Goal: Information Seeking & Learning: Find specific fact

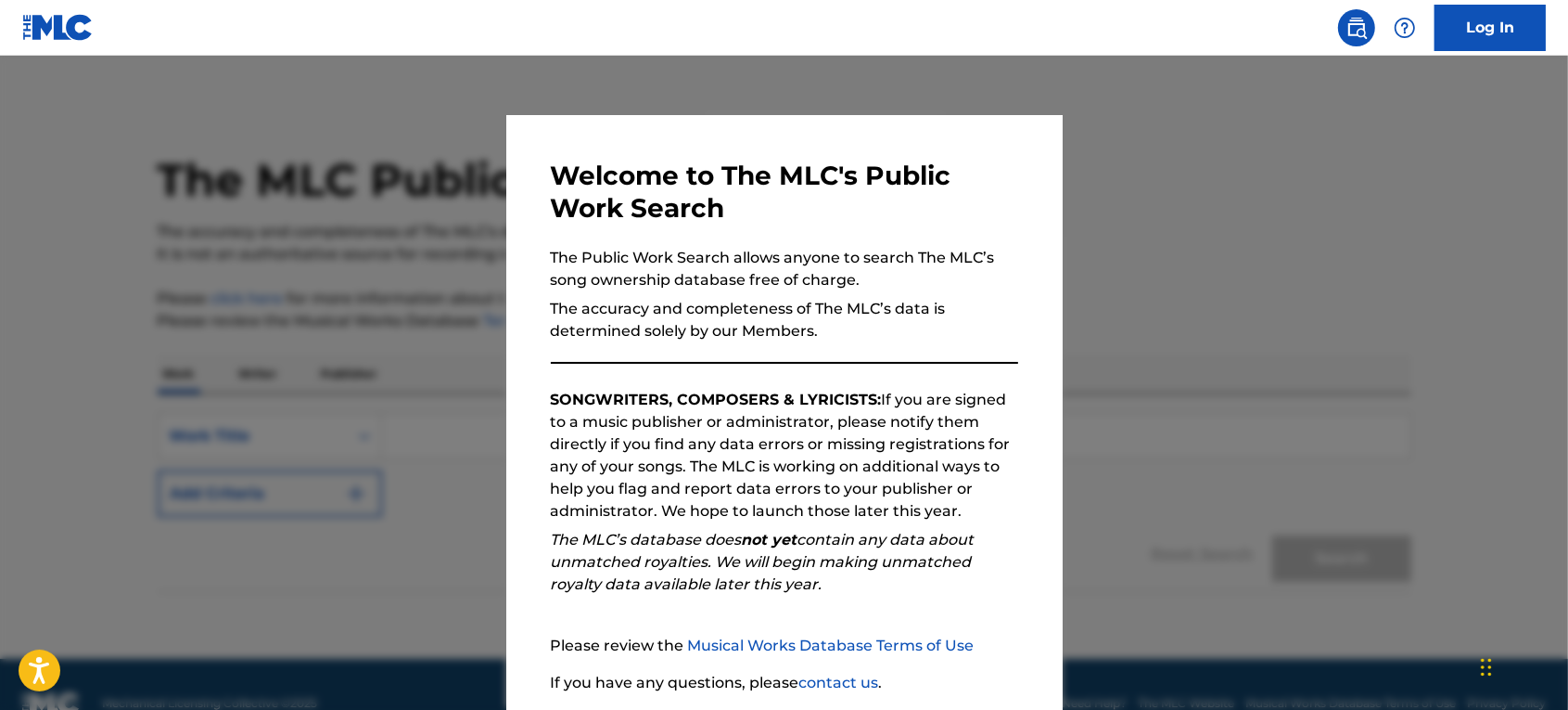
scroll to position [139, 0]
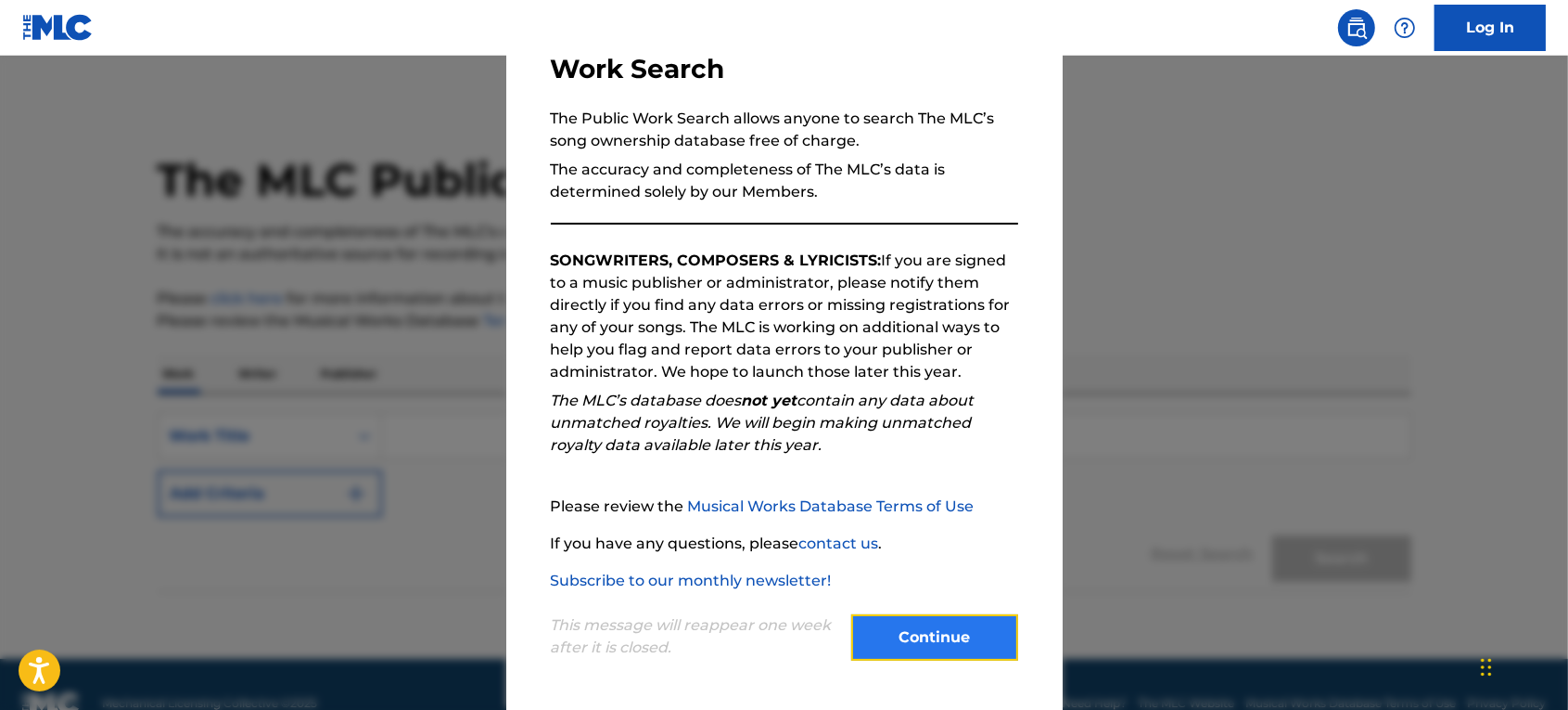
click at [920, 655] on button "Continue" at bounding box center [934, 637] width 166 height 46
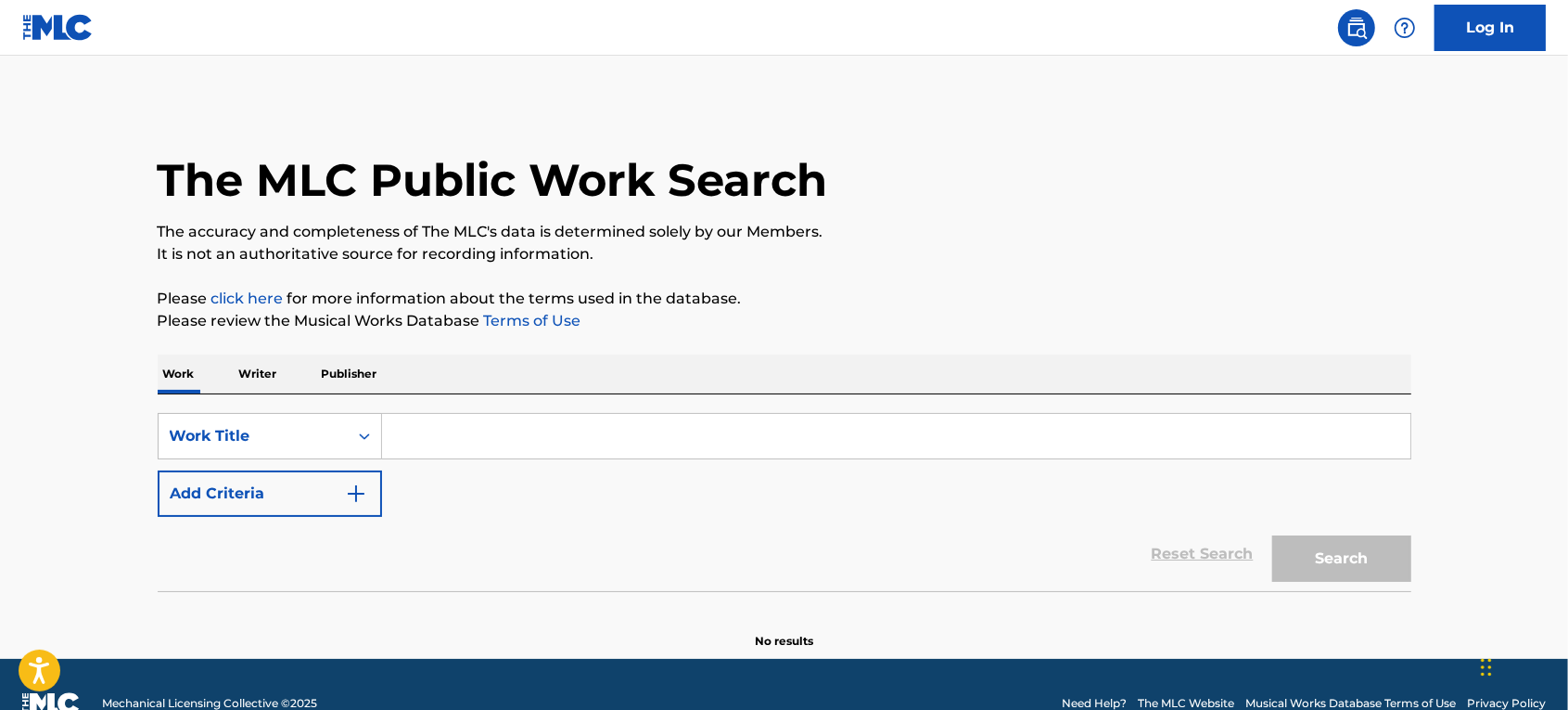
click at [575, 438] on input "Search Form" at bounding box center [896, 435] width 1028 height 44
paste input "Kiss Kiss Shy Shy"
type input "Kiss Kiss Shy Shy"
click at [1272, 536] on button "Search" at bounding box center [1342, 558] width 139 height 46
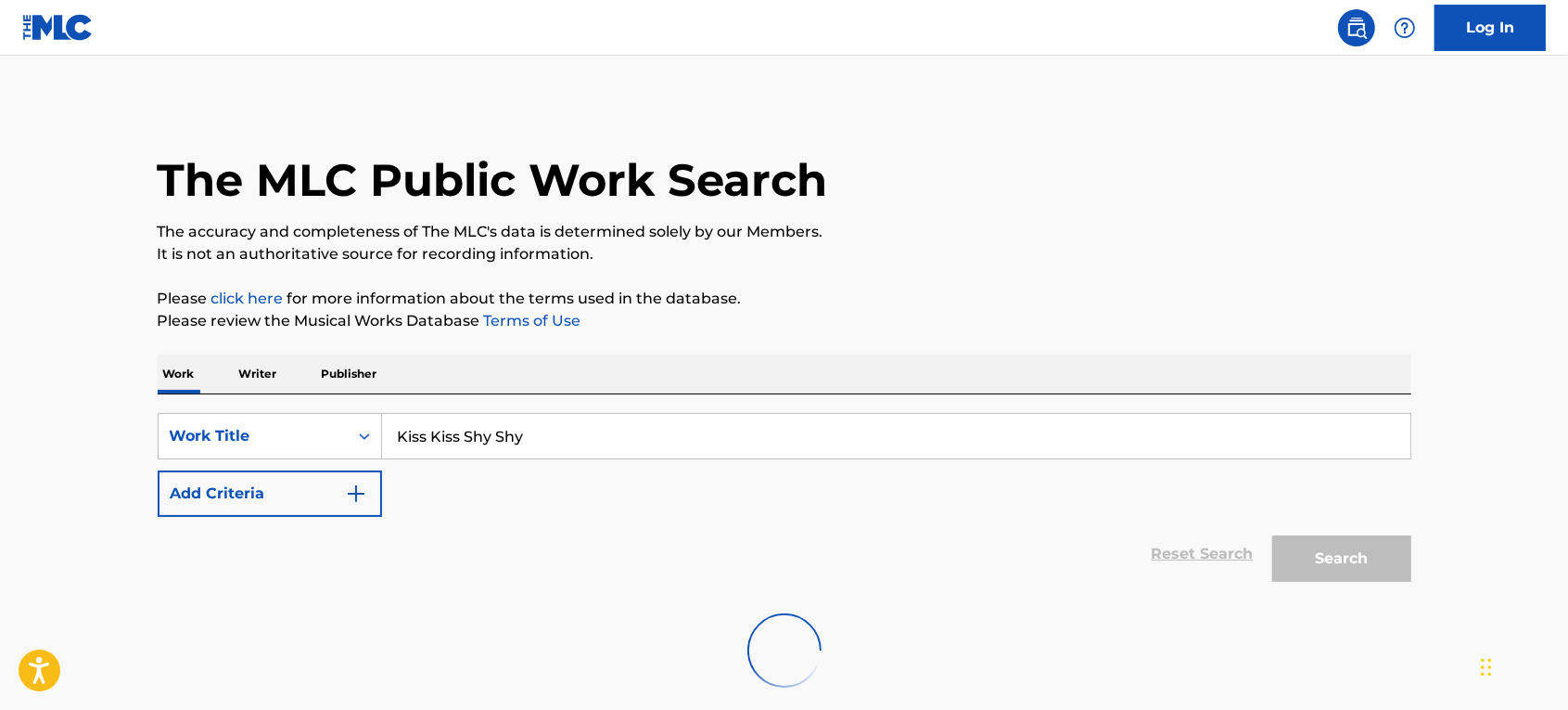
click at [466, 502] on div "SearchWithCriteria9e31fcd9-554b-4995-8ed7-e11dd3380fb1 Work Title Kiss Kiss Shy…" at bounding box center [784, 464] width 1254 height 104
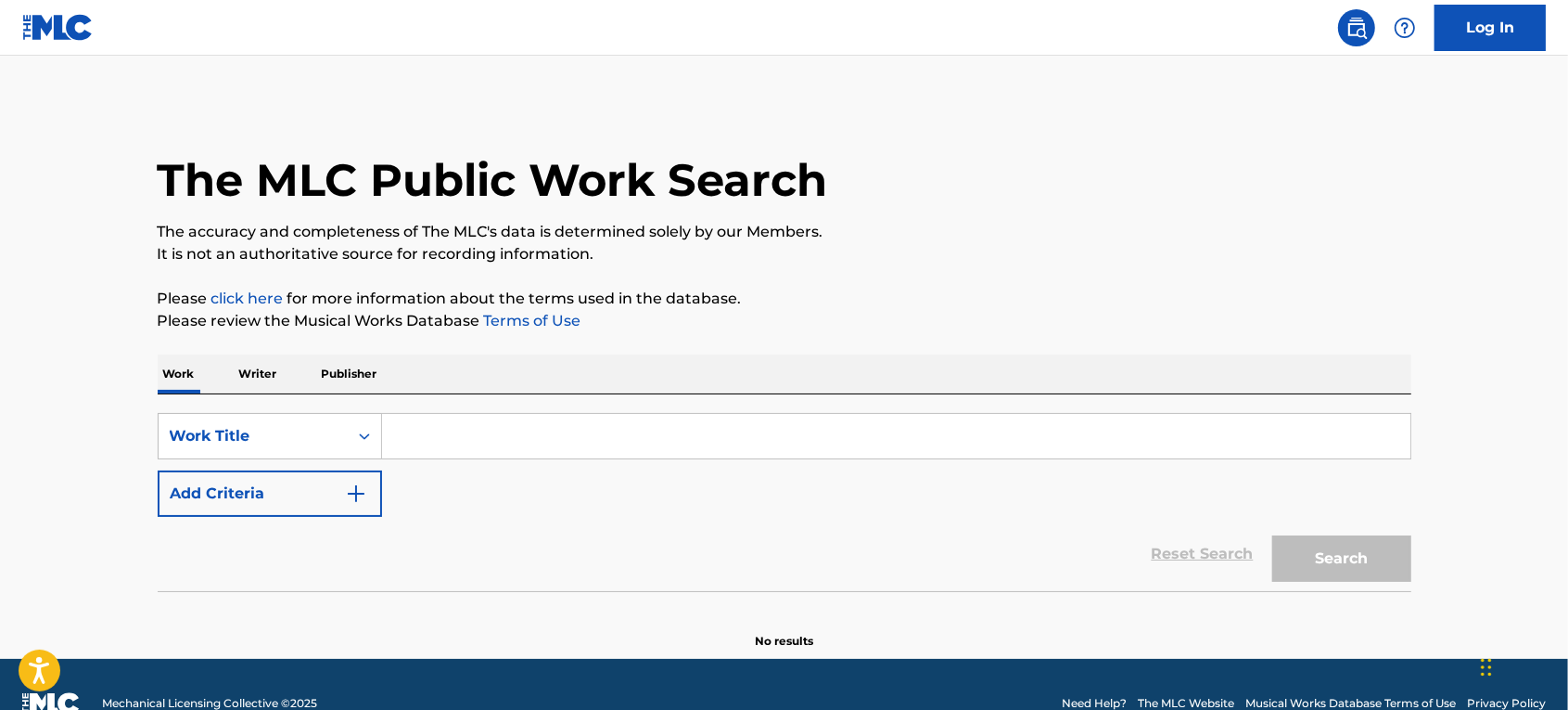
click at [454, 443] on input "Search Form" at bounding box center [896, 435] width 1028 height 44
paste input "Kiss Kiss Shy Shy"
type input "Kiss Kiss Shy Shy"
click at [1272, 536] on button "Search" at bounding box center [1342, 558] width 139 height 46
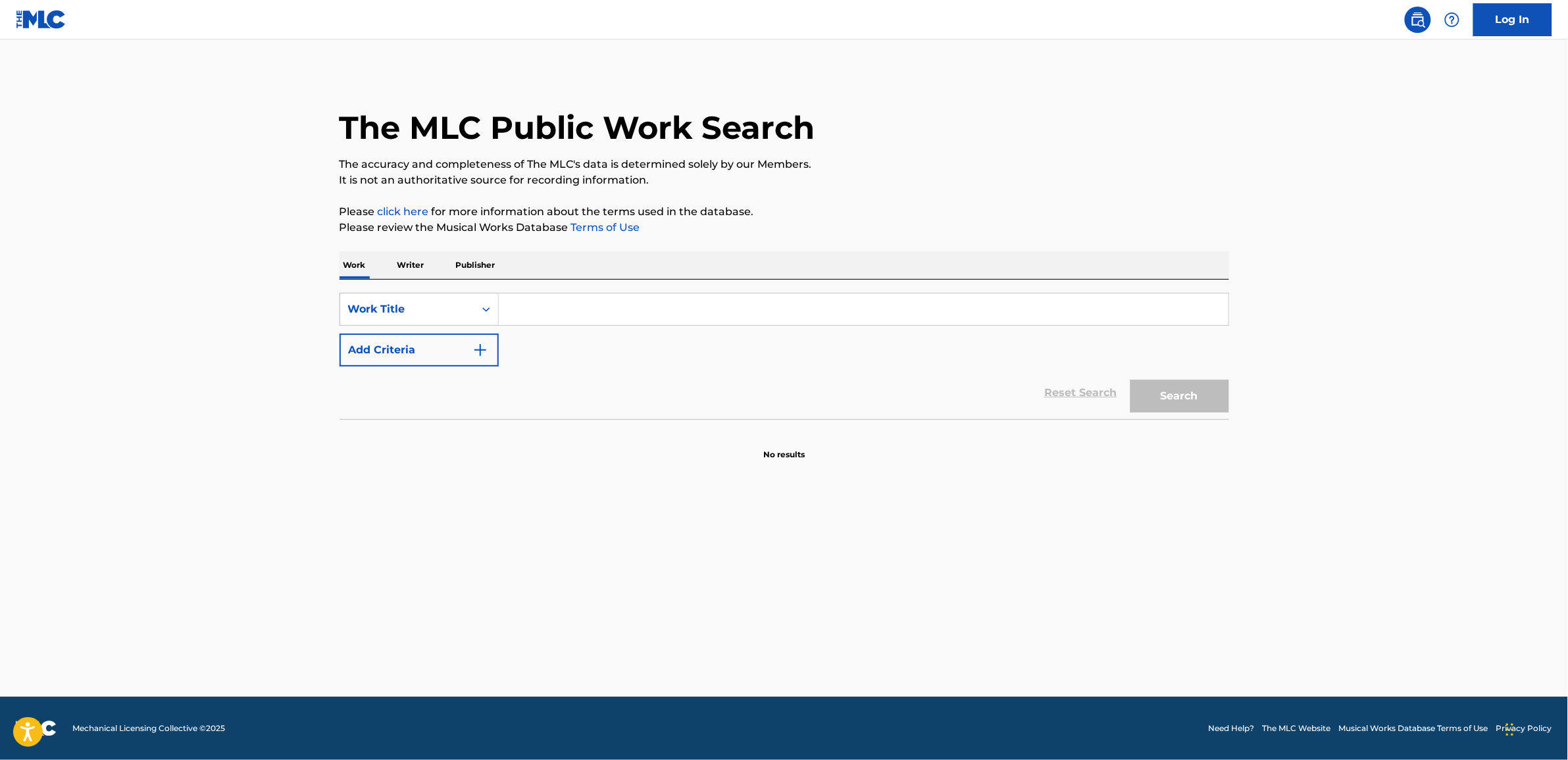
click at [602, 317] on input "Search Form" at bounding box center [864, 308] width 729 height 31
paste input "Kiss Kiss Shy Shy"
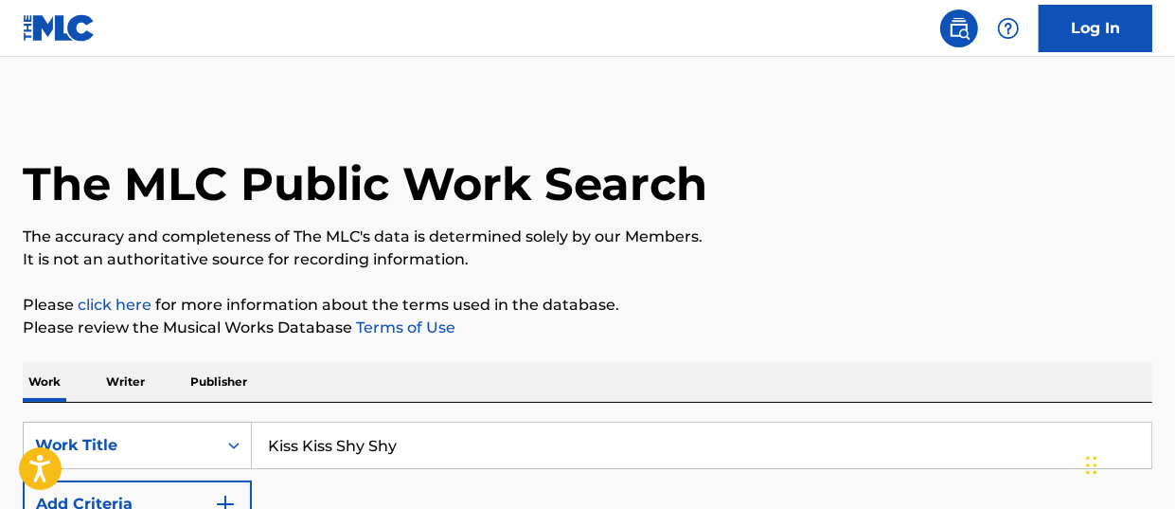
type input "Kiss Kiss Shy Shy"
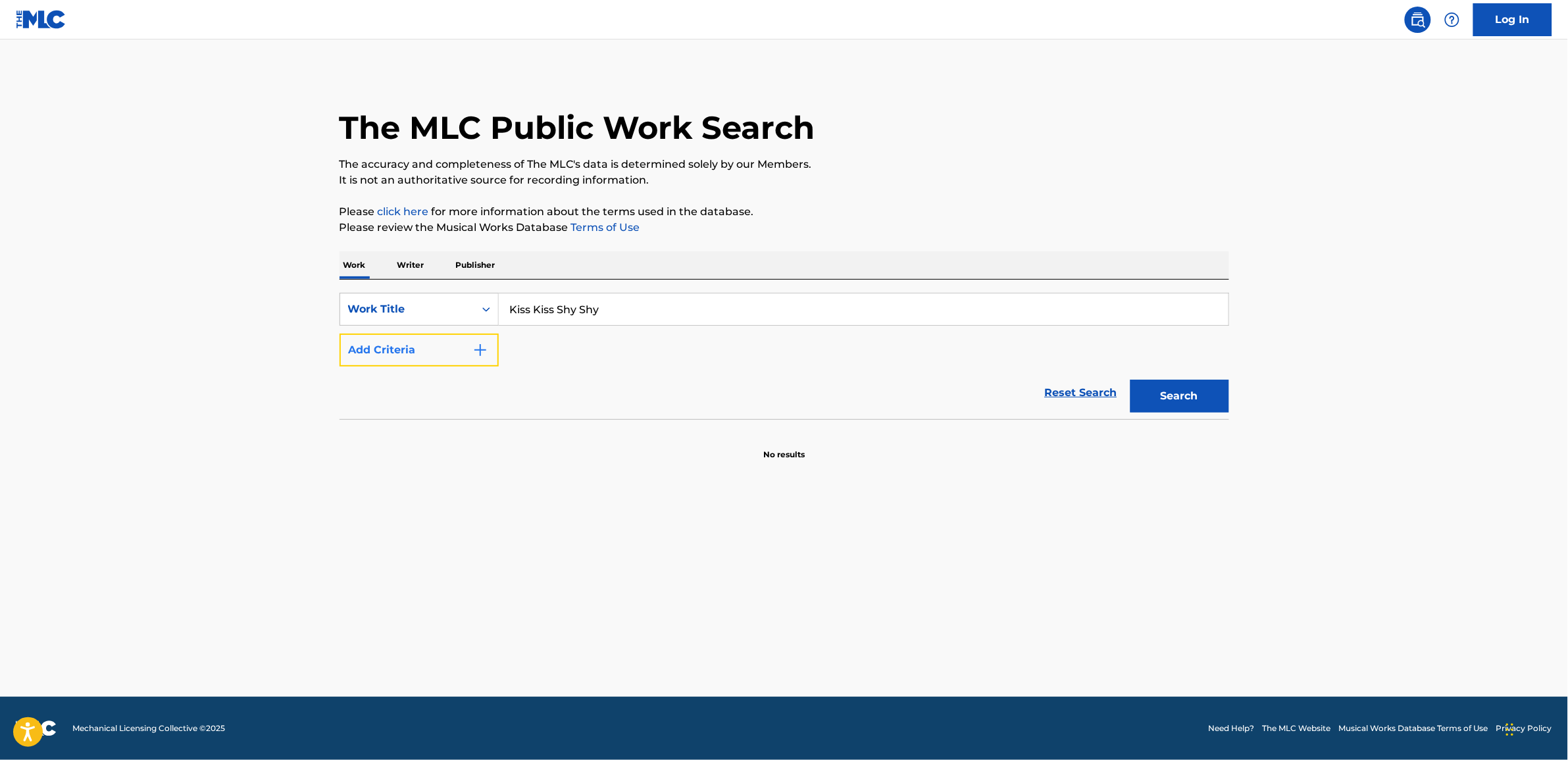
click at [484, 354] on img "Search Form" at bounding box center [480, 350] width 16 height 16
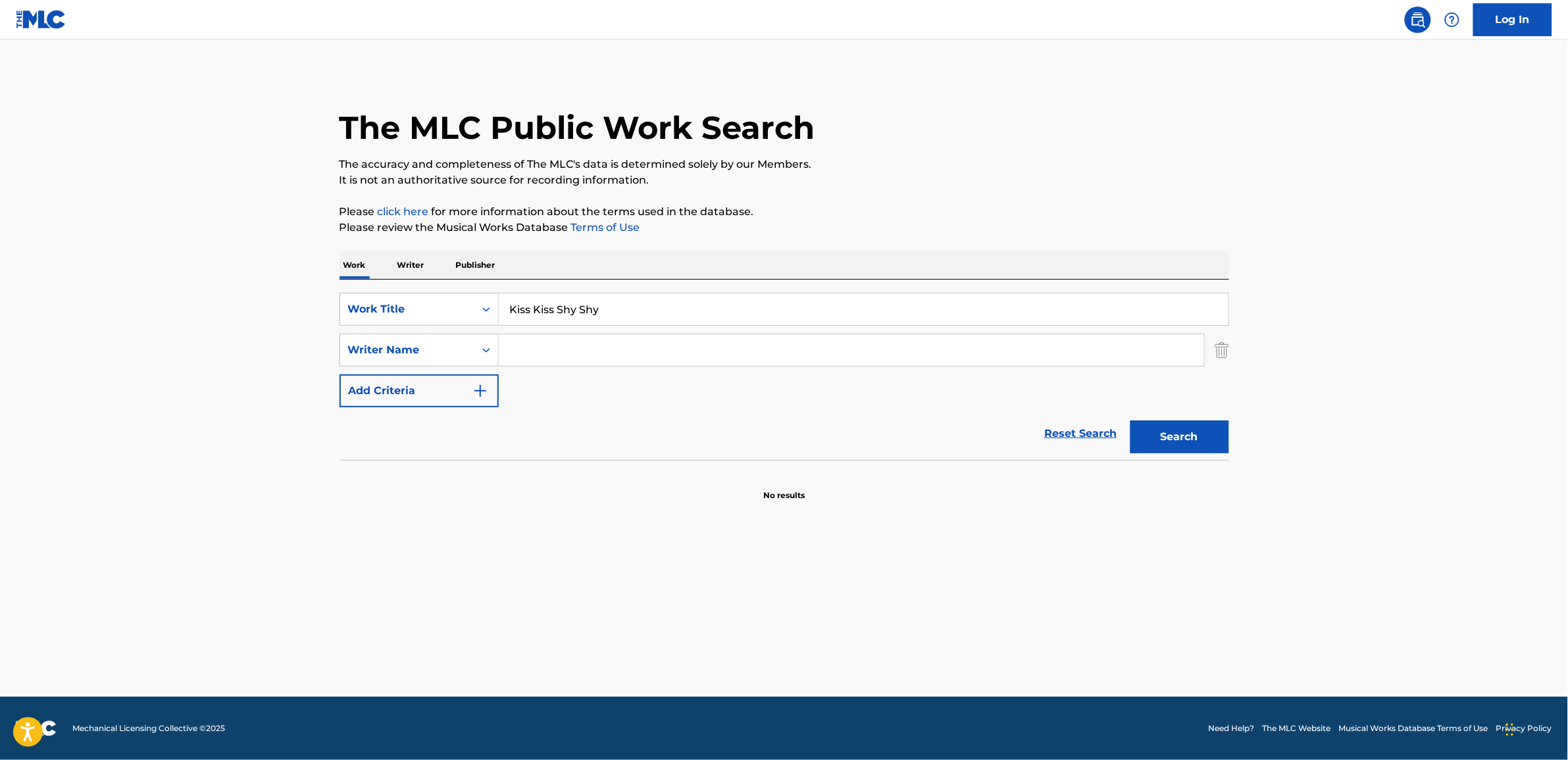
click at [556, 362] on input "Search Form" at bounding box center [851, 349] width 705 height 31
paste input "[PERSON_NAME]"
type input "[PERSON_NAME]"
click at [1186, 439] on button "Search" at bounding box center [1180, 436] width 99 height 33
click at [405, 267] on p "Writer" at bounding box center [411, 265] width 35 height 28
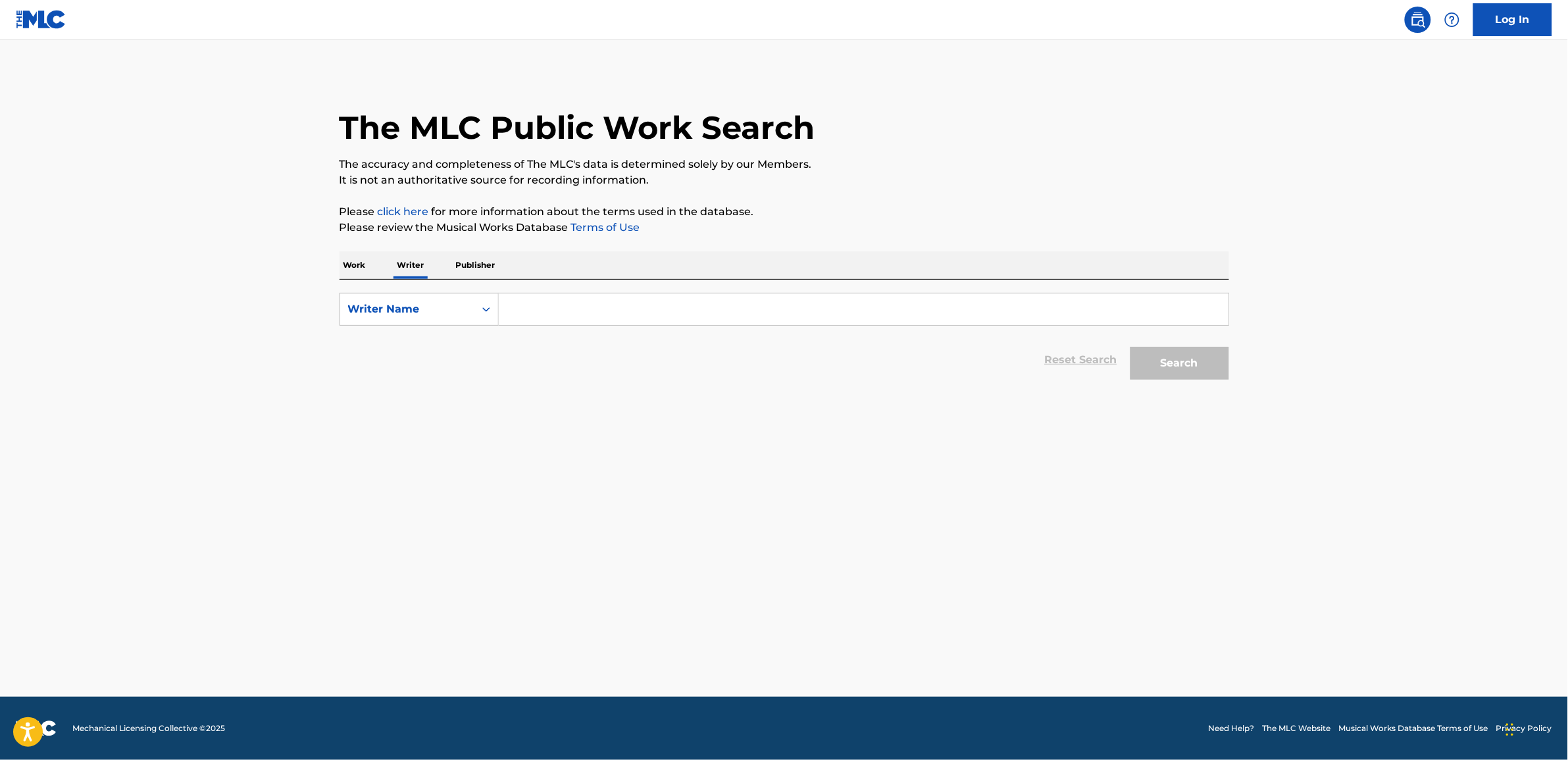
click at [356, 261] on p "Work" at bounding box center [355, 265] width 31 height 28
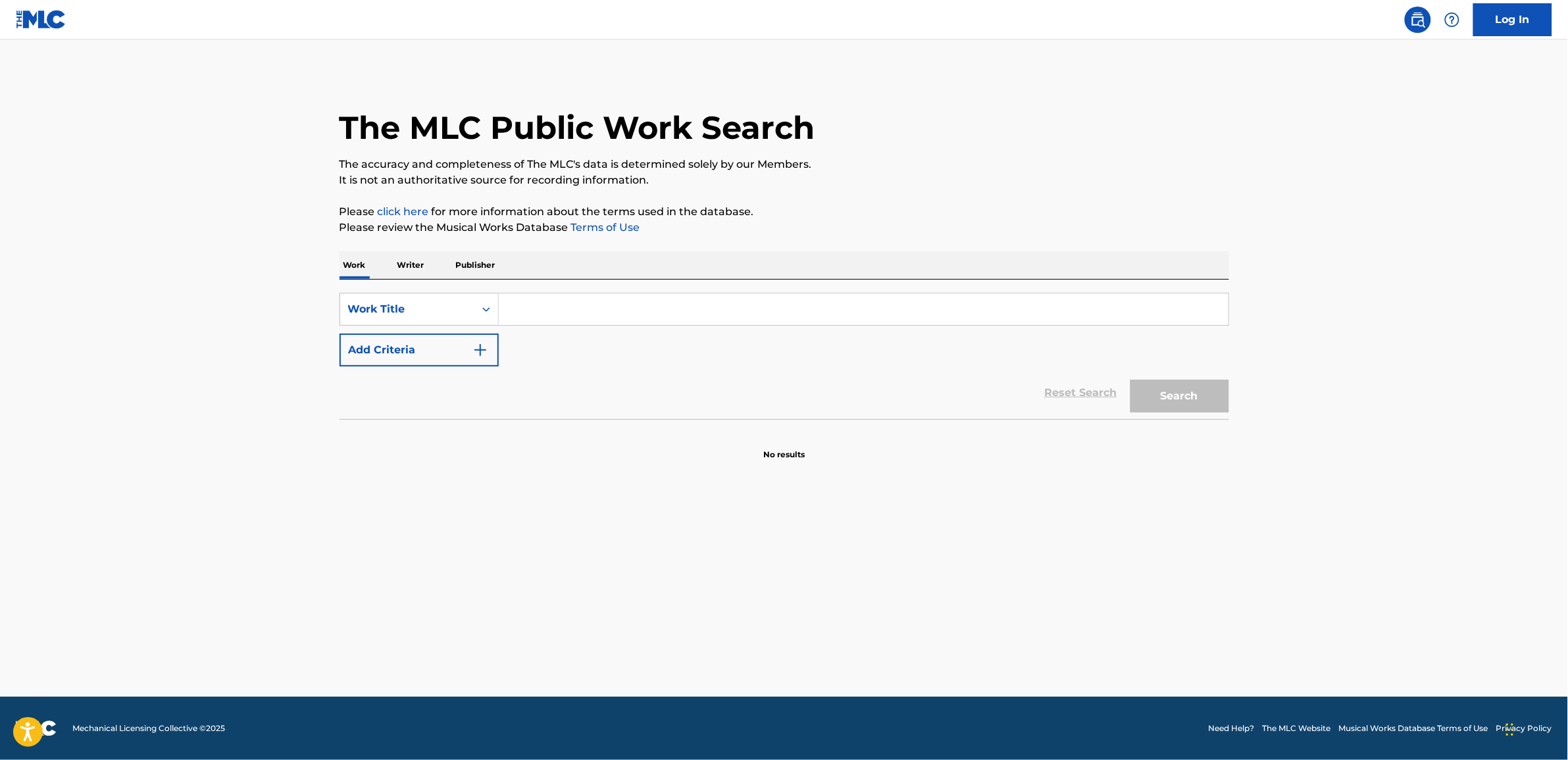
click at [468, 264] on p "Publisher" at bounding box center [476, 265] width 47 height 28
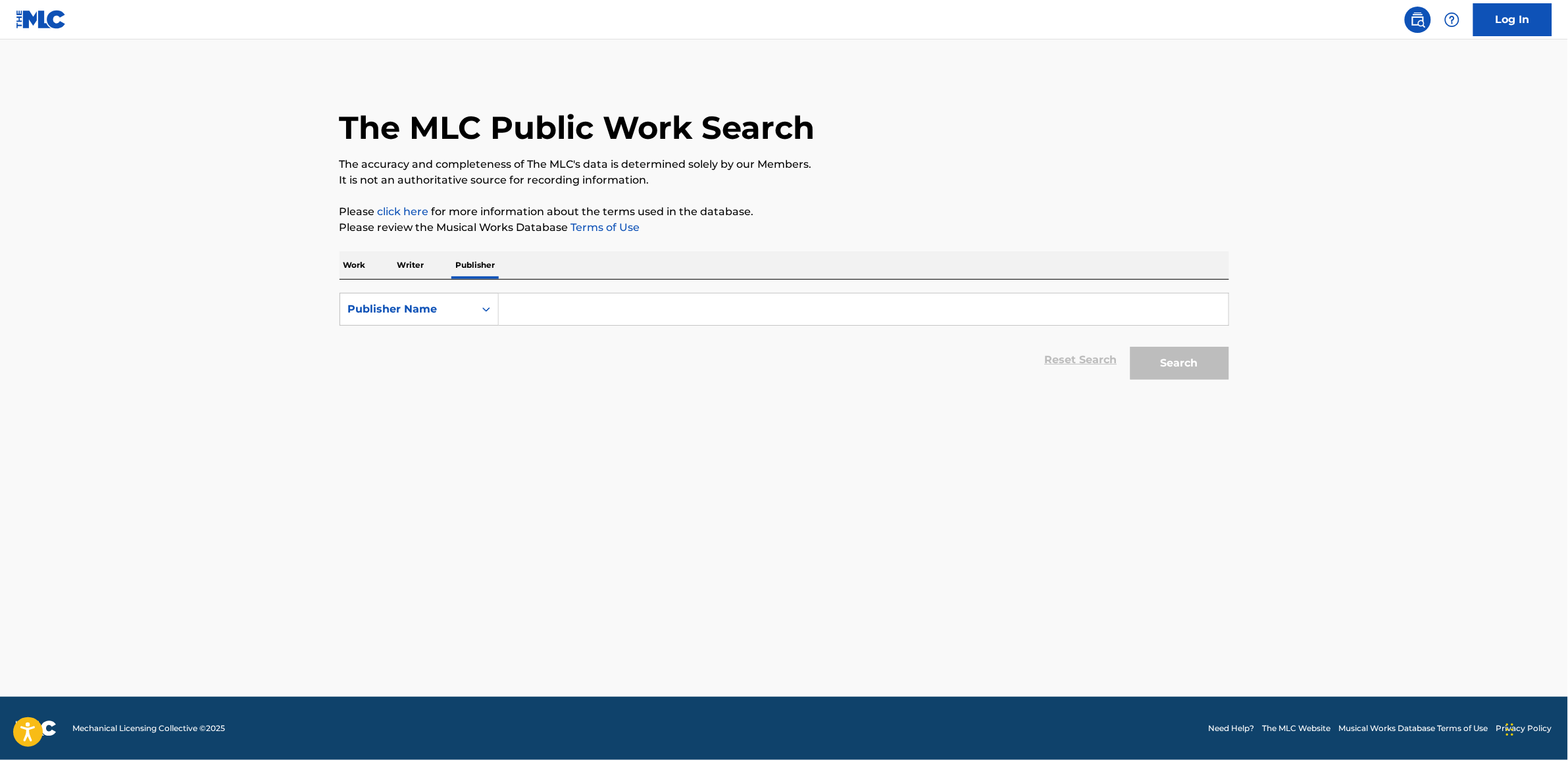
click at [355, 263] on p "Work" at bounding box center [355, 265] width 31 height 28
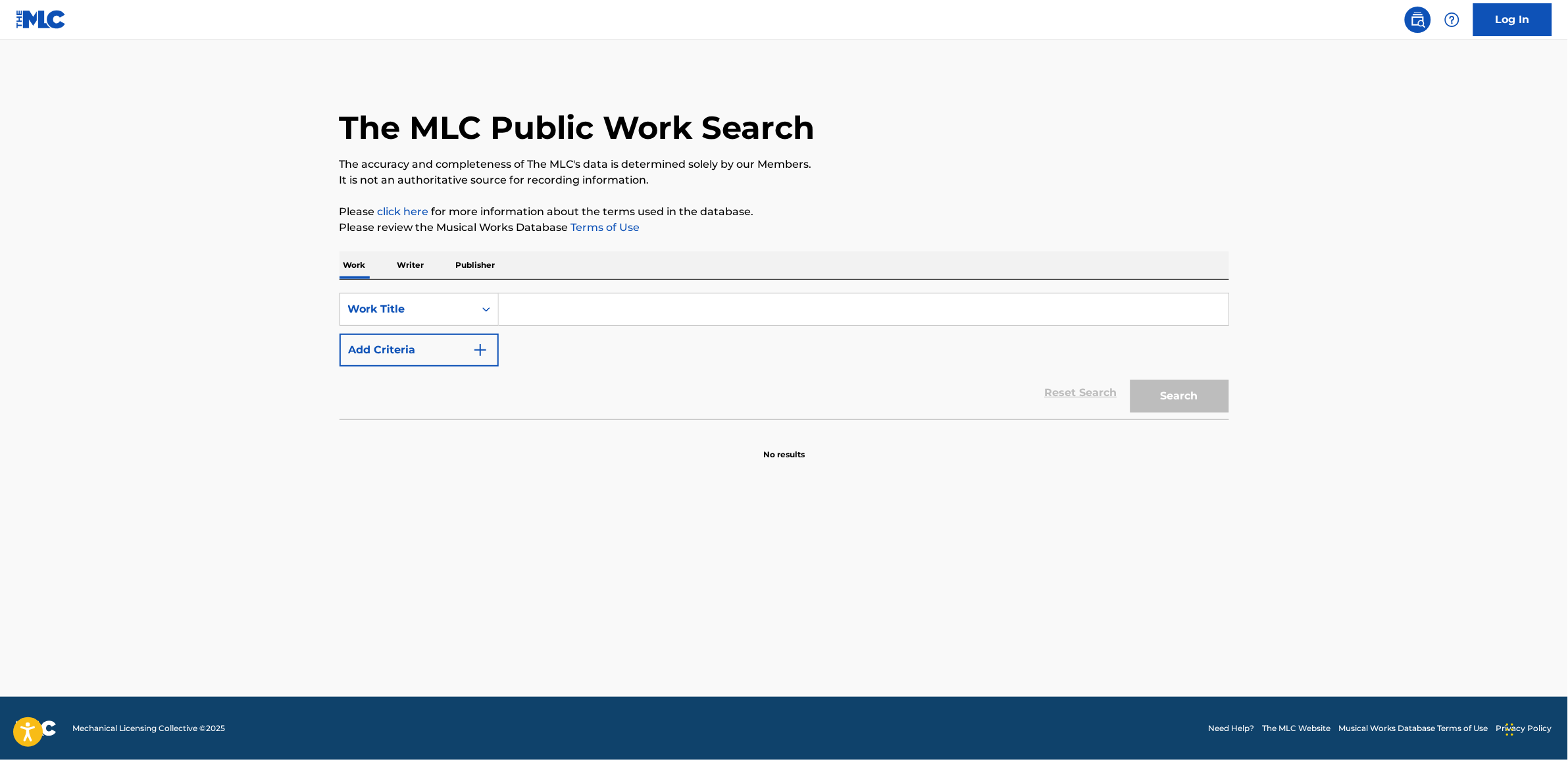
click at [632, 311] on input "Search Form" at bounding box center [864, 308] width 729 height 31
paste input "Kiss Kiss Shy Shy"
type input "Kiss Kiss Shy Shy"
click at [482, 347] on img "Search Form" at bounding box center [480, 350] width 16 height 16
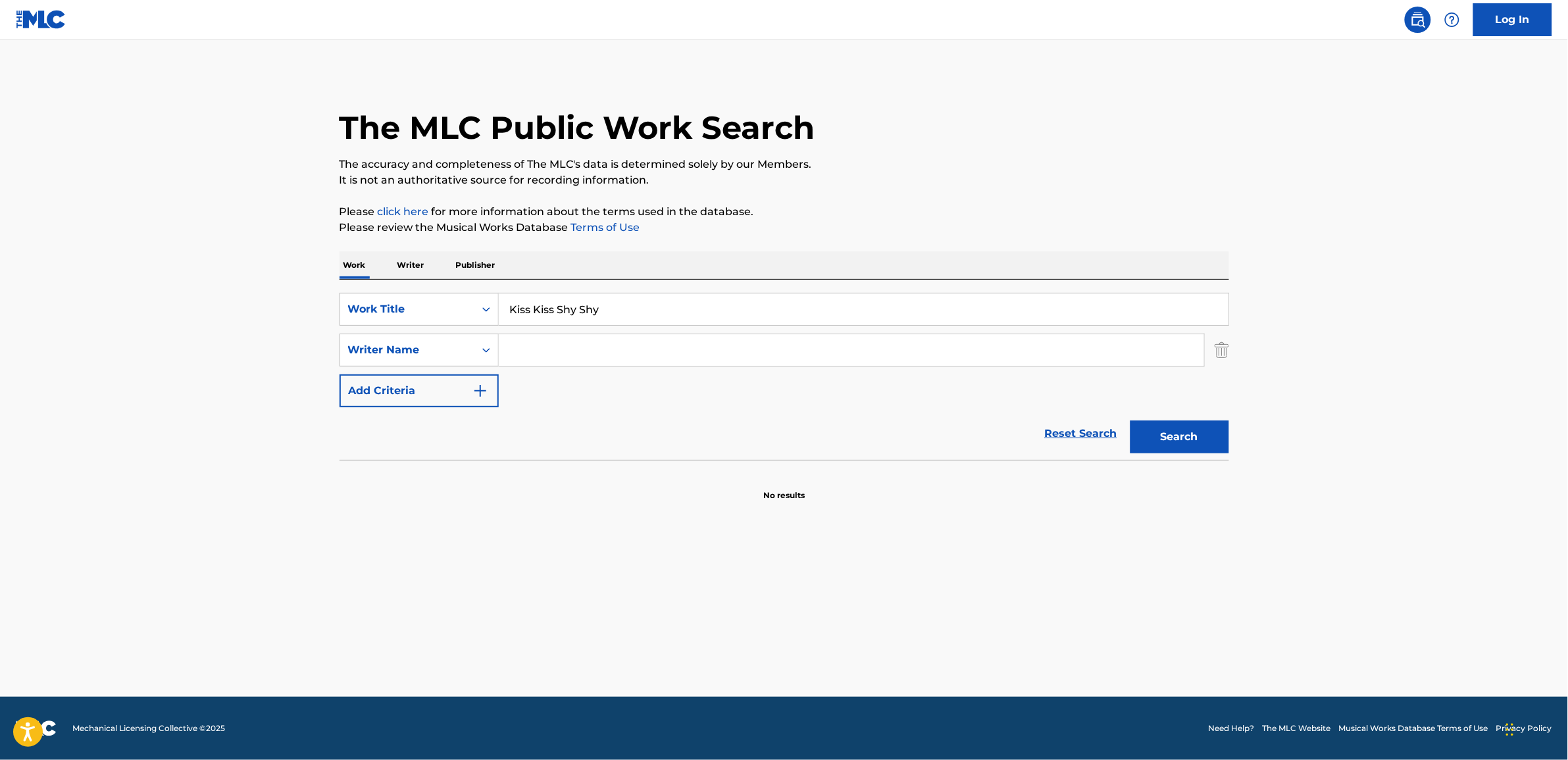
click at [548, 356] on input "Search Form" at bounding box center [851, 349] width 705 height 31
paste input "Junshu Zheng"
type input "Junshu Zheng"
click at [1185, 445] on button "Search" at bounding box center [1180, 436] width 99 height 33
drag, startPoint x: 600, startPoint y: 356, endPoint x: 494, endPoint y: 356, distance: 106.0
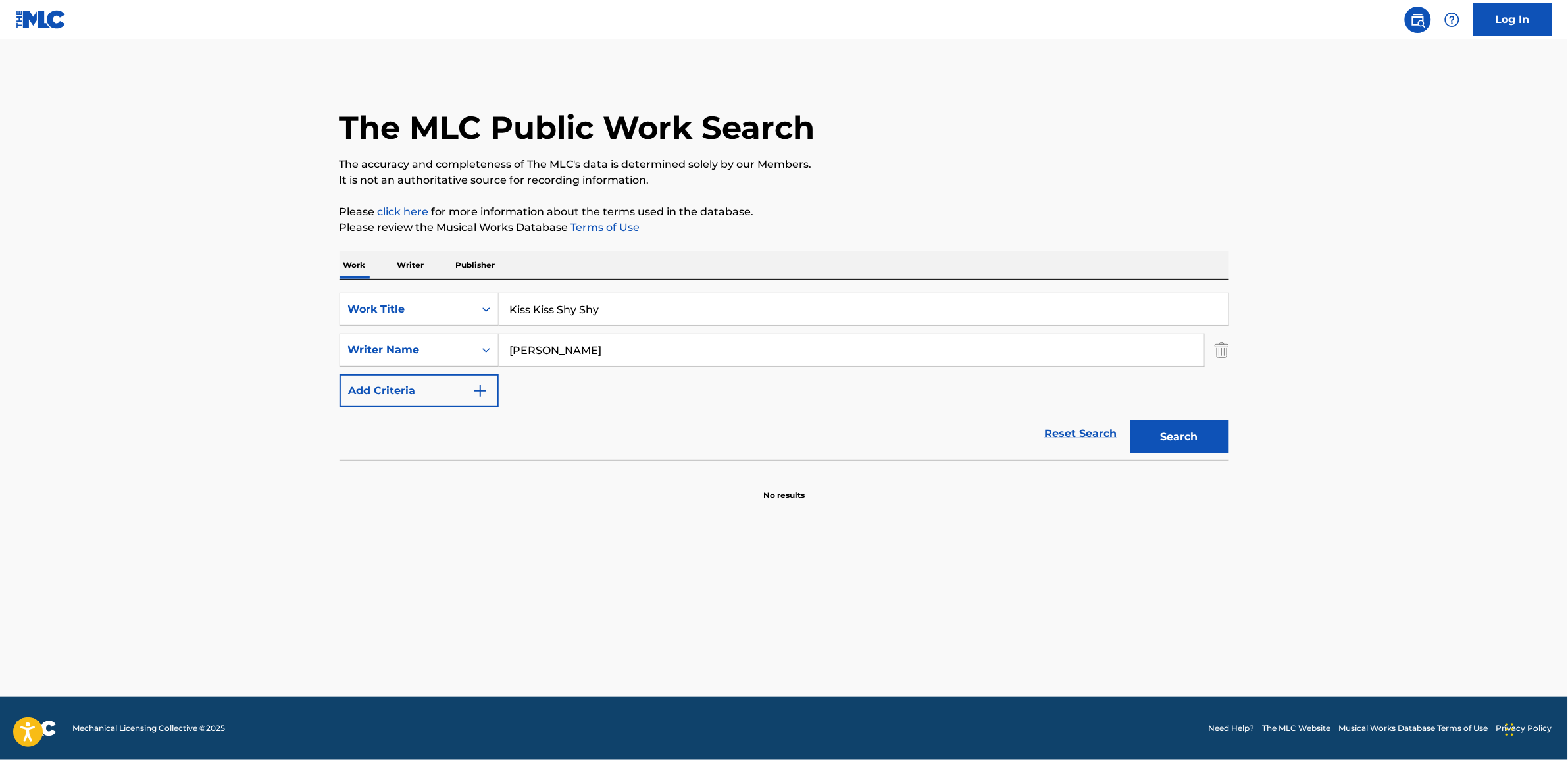
click at [494, 356] on div "SearchWithCriteriad03ad2dd-c9e7-4ebd-8220-1980f4af76cd Writer Name Junshu Zheng" at bounding box center [784, 349] width 890 height 33
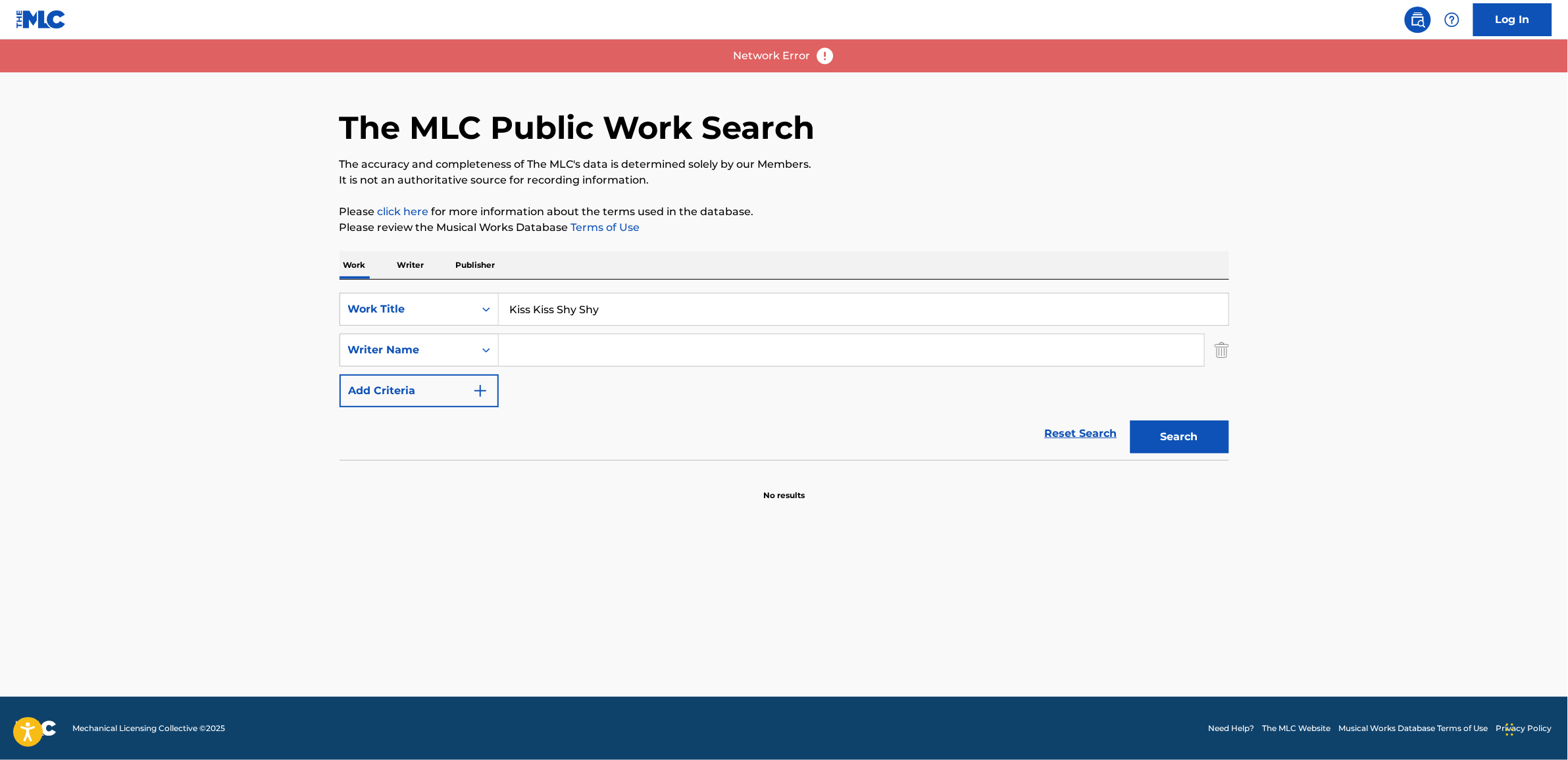
click at [76, 411] on main "The MLC Public Work Search The accuracy and completeness of The MLC's data is d…" at bounding box center [784, 368] width 1568 height 657
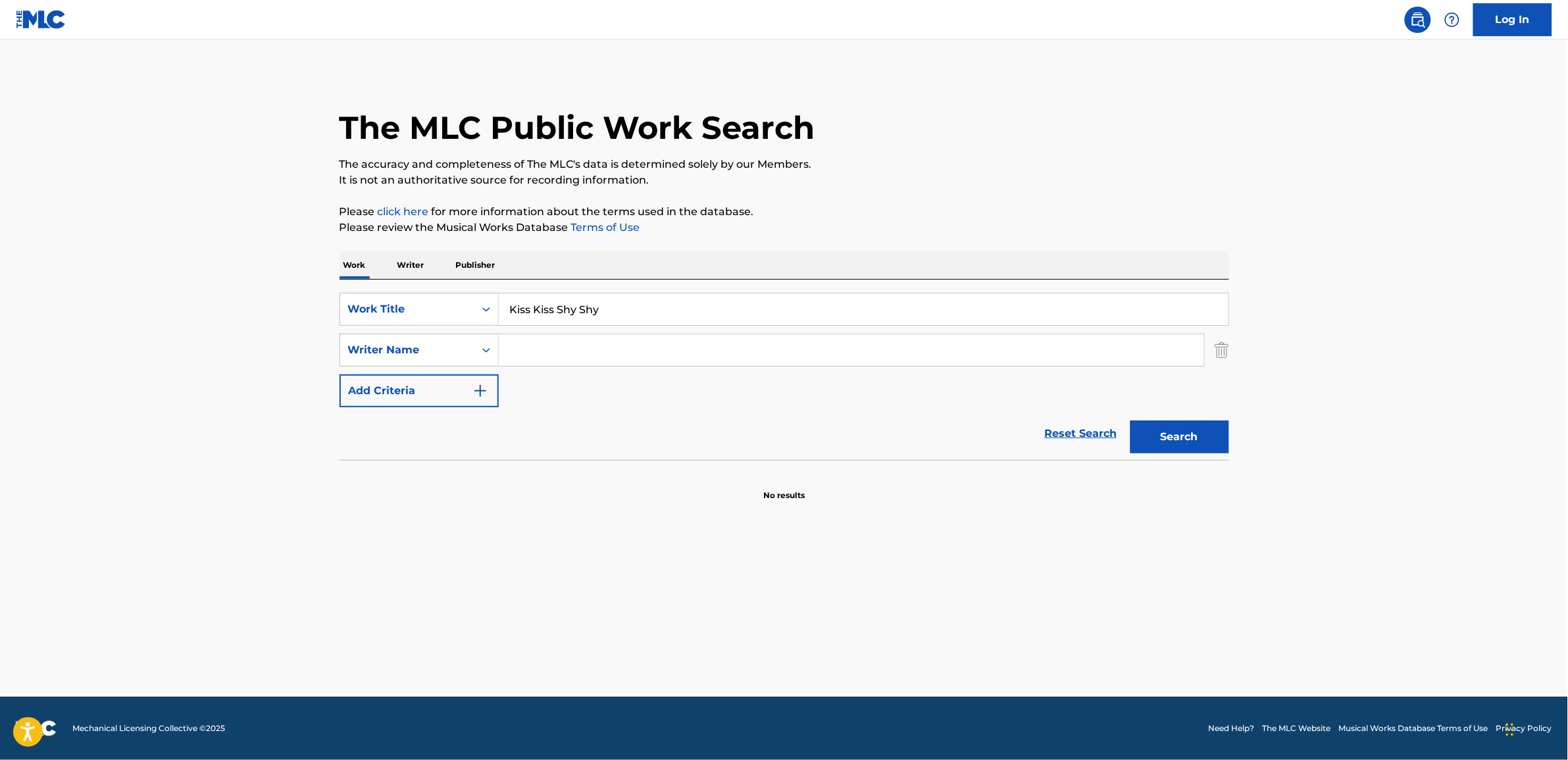
click at [96, 383] on main "The MLC Public Work Search The accuracy and completeness of The MLC's data is d…" at bounding box center [784, 368] width 1568 height 657
drag, startPoint x: 531, startPoint y: 354, endPoint x: 554, endPoint y: 358, distance: 23.3
click at [531, 354] on input "Search Form" at bounding box center [851, 349] width 705 height 31
paste input "Angela W"
type input "Angela W"
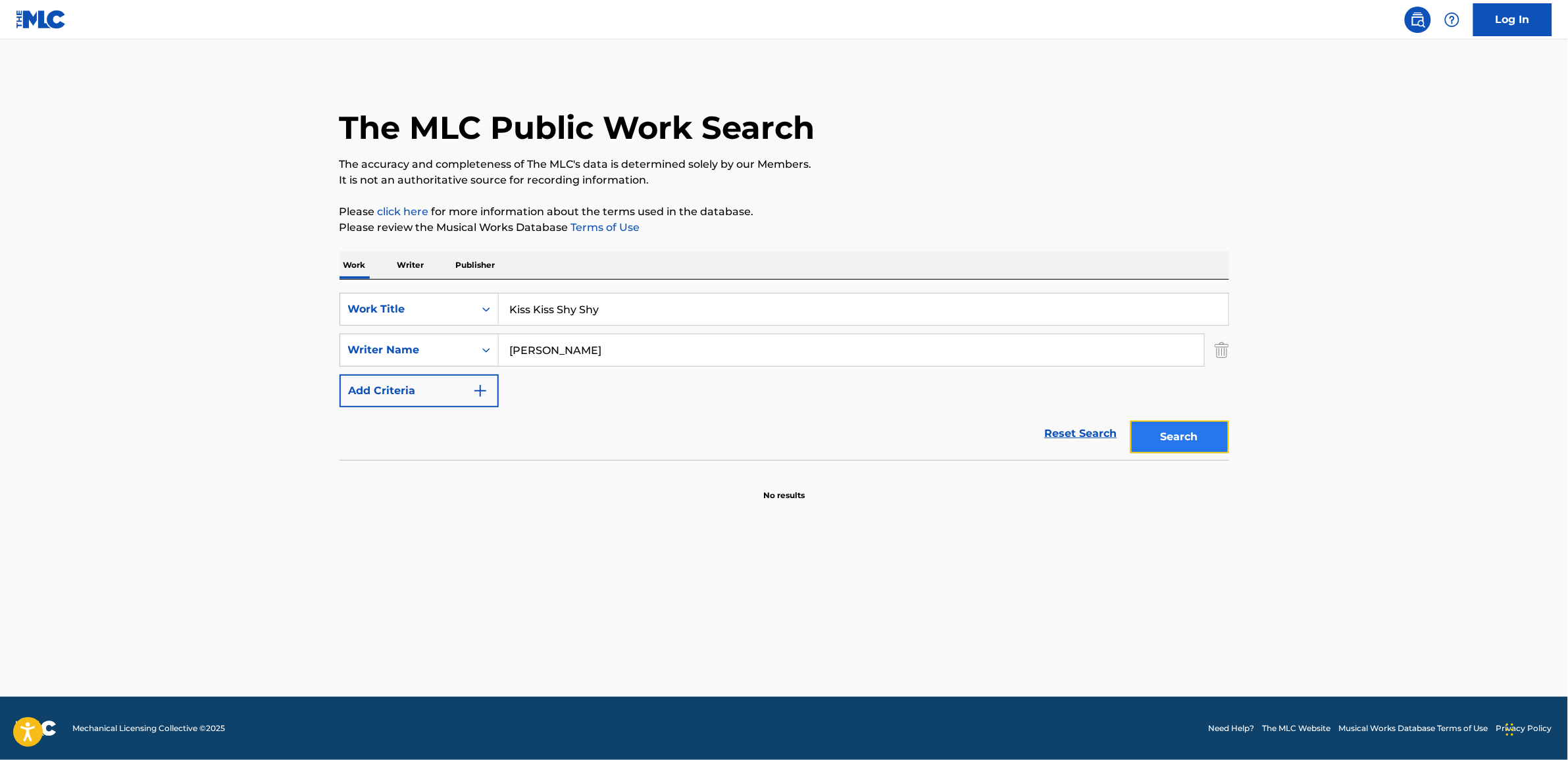
click at [1150, 442] on button "Search" at bounding box center [1180, 436] width 99 height 33
